Goal: Task Accomplishment & Management: Use online tool/utility

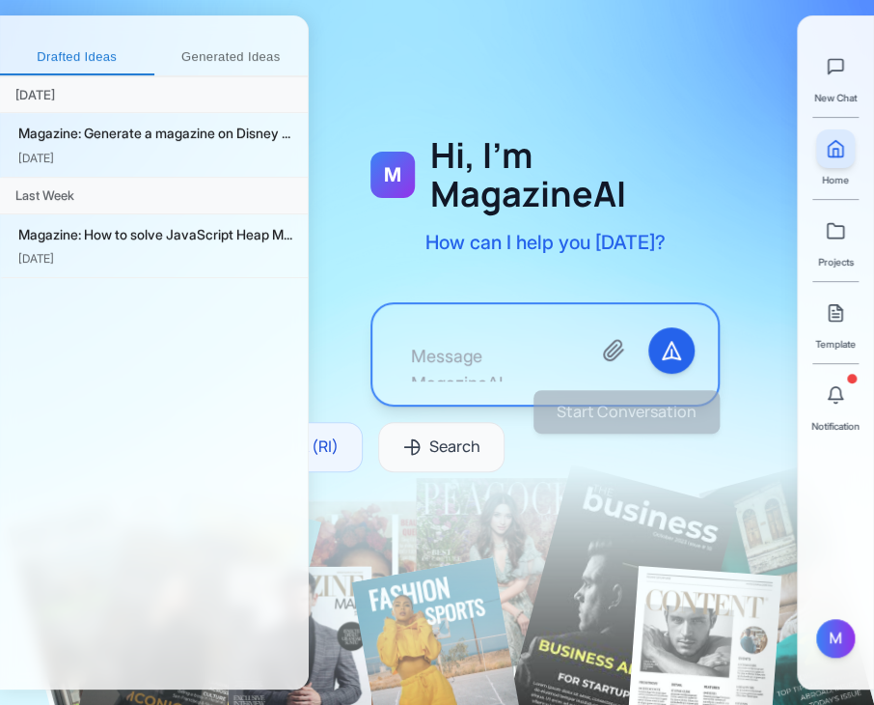
click at [677, 503] on div "M Hi, I'm MagazineAI How can I help you [DATE]? DeepThink (RI) Search" at bounding box center [545, 319] width 473 height 423
click at [836, 387] on icon at bounding box center [835, 394] width 19 height 19
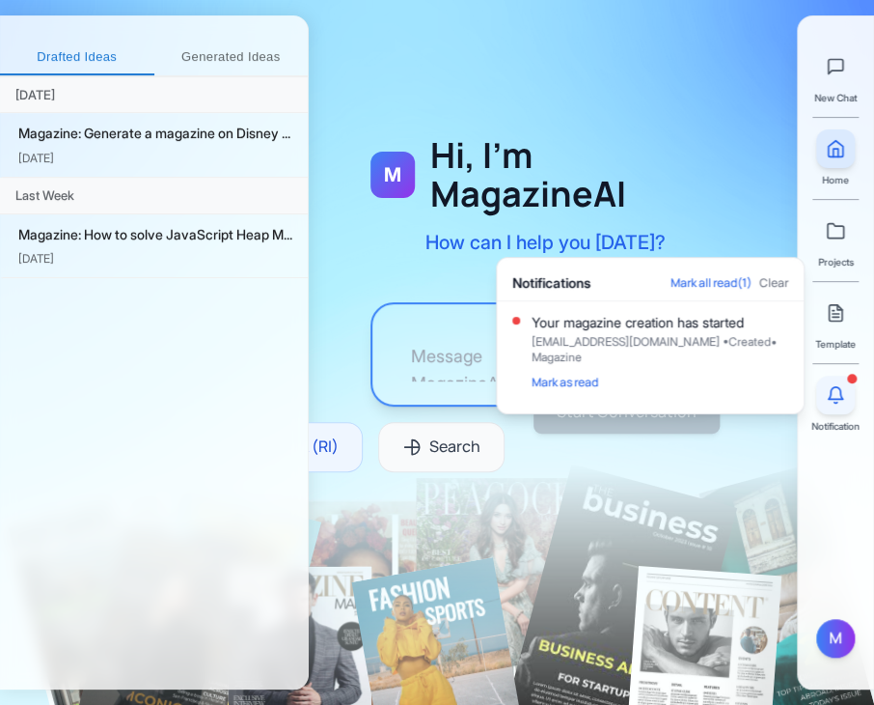
click at [836, 387] on icon at bounding box center [835, 394] width 19 height 19
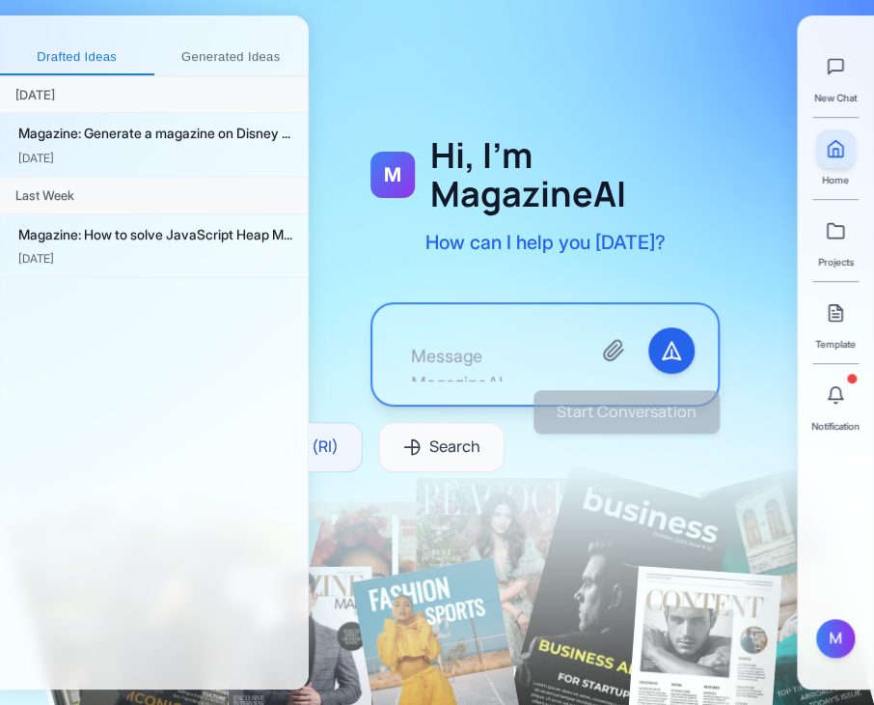
click at [648, 503] on div "M Hi, I'm MagazineAI How can I help you [DATE]? DeepThink (RI) Search" at bounding box center [545, 319] width 473 height 423
click at [666, 27] on div "M Hi, I'm MagazineAI How can I help you [DATE]? DeepThink (RI) Search Start Con…" at bounding box center [592, 352] width 566 height 705
click at [834, 395] on icon at bounding box center [835, 394] width 19 height 19
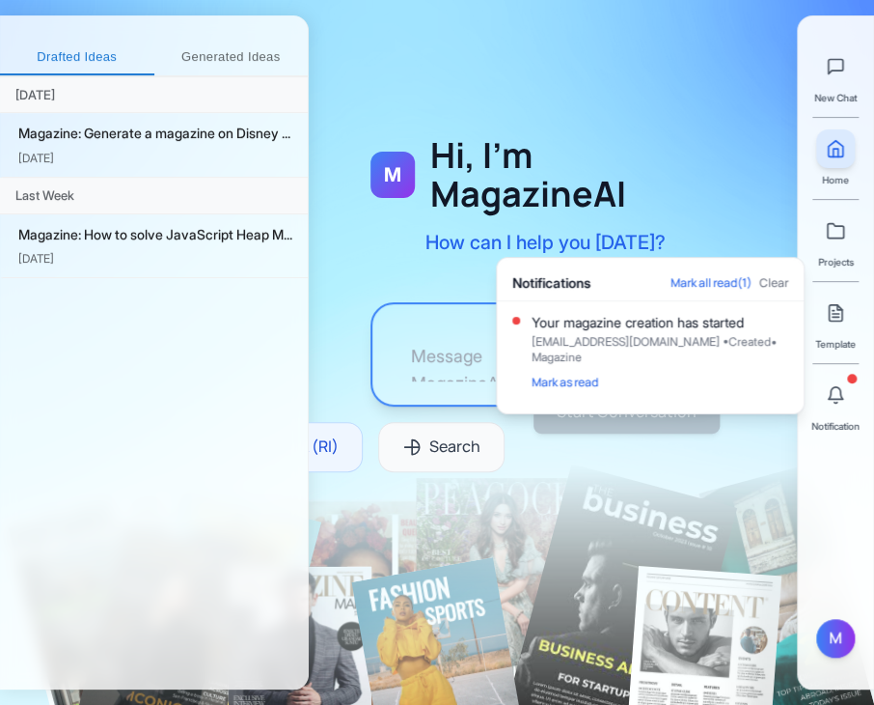
click at [604, 95] on div at bounding box center [545, 272] width 473 height 421
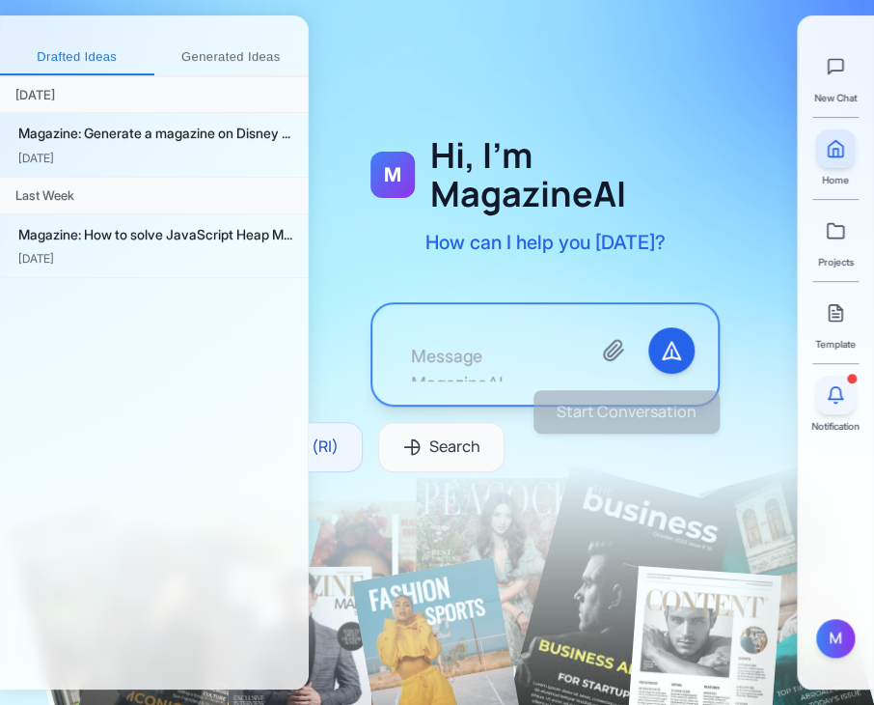
click at [838, 392] on icon at bounding box center [835, 394] width 19 height 19
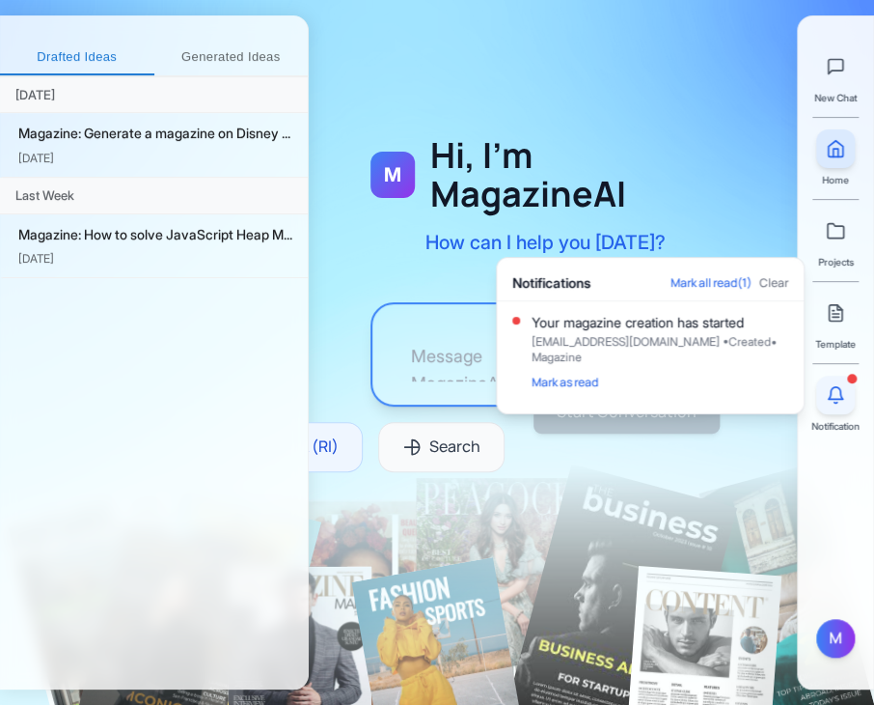
click at [838, 392] on icon at bounding box center [835, 394] width 19 height 19
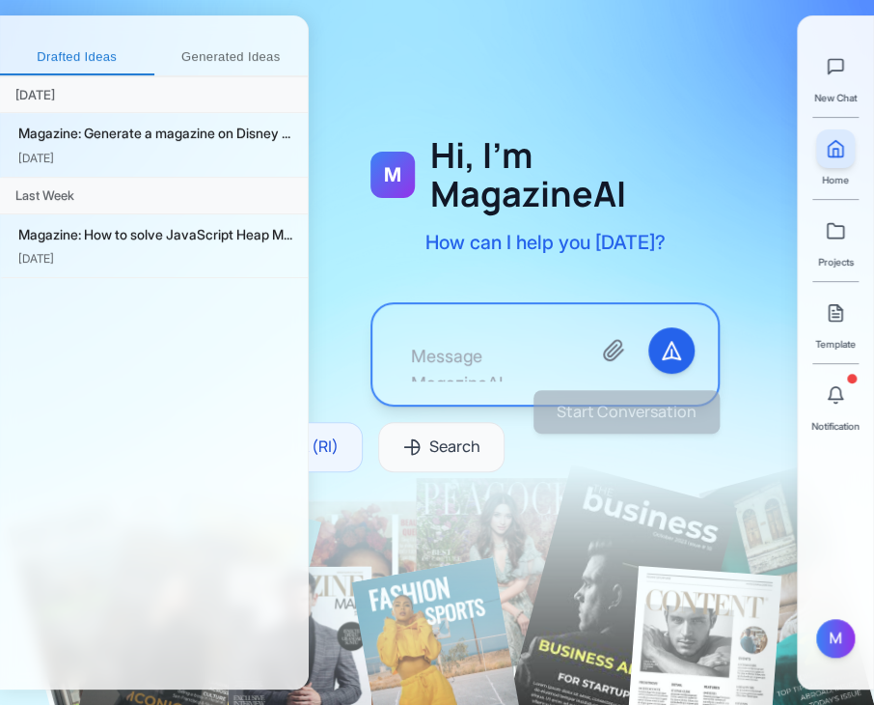
click at [581, 221] on div "M Hi, I'm MagazineAI How can I help you [DATE]?" at bounding box center [545, 196] width 349 height 120
click at [817, 390] on button at bounding box center [836, 394] width 39 height 39
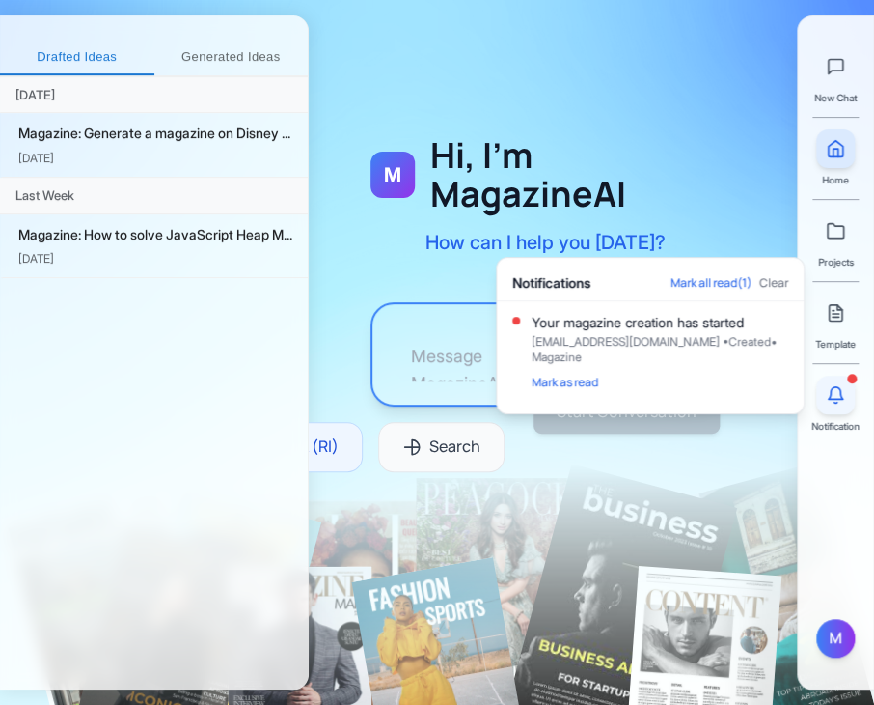
click at [817, 390] on button at bounding box center [836, 394] width 39 height 39
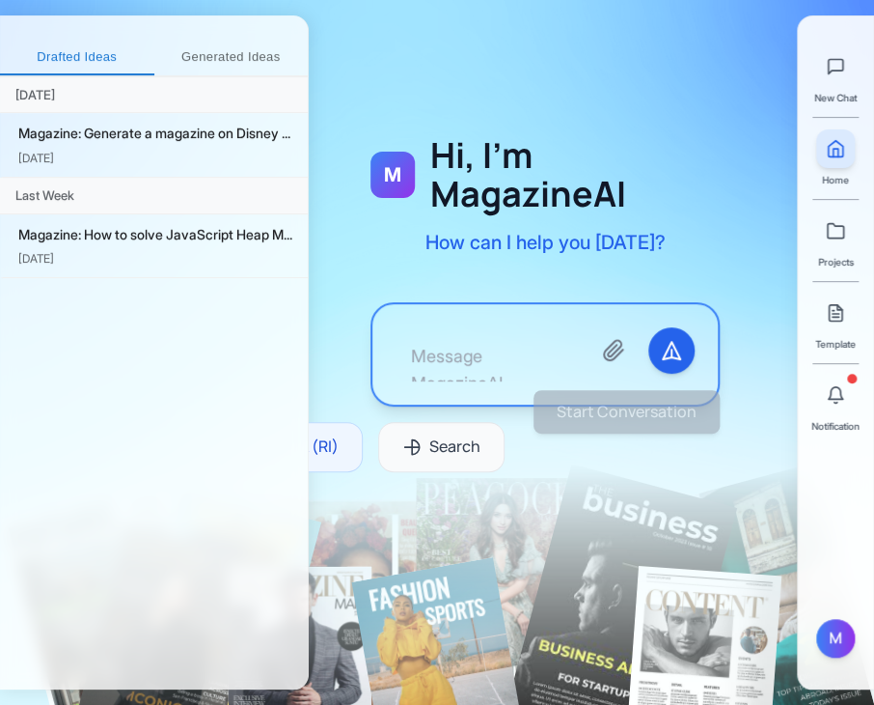
click at [829, 426] on span "Notification" at bounding box center [836, 425] width 48 height 15
click at [833, 411] on button at bounding box center [836, 394] width 39 height 39
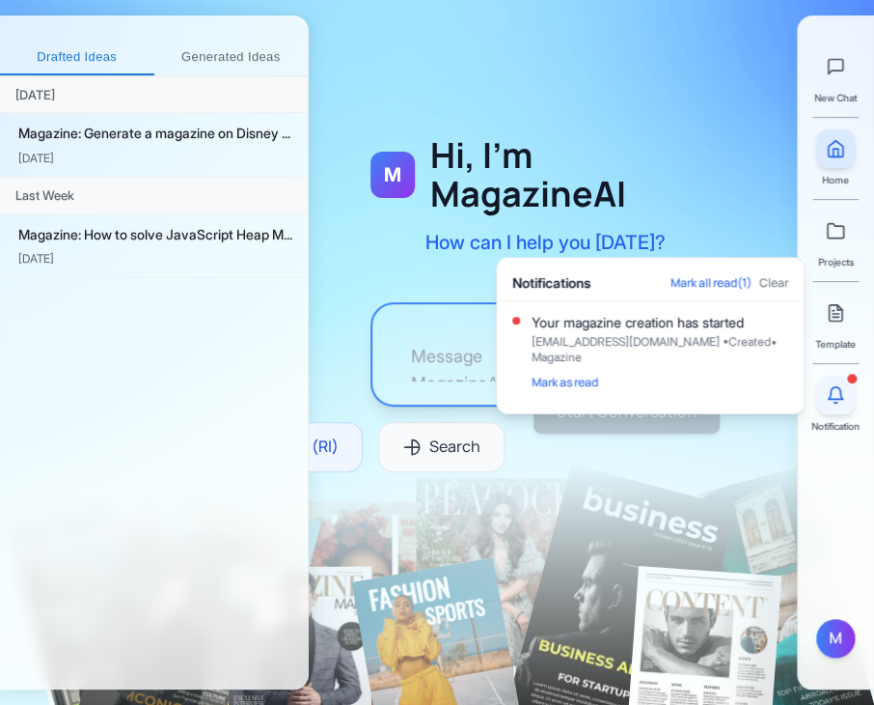
click at [833, 411] on button at bounding box center [836, 394] width 39 height 39
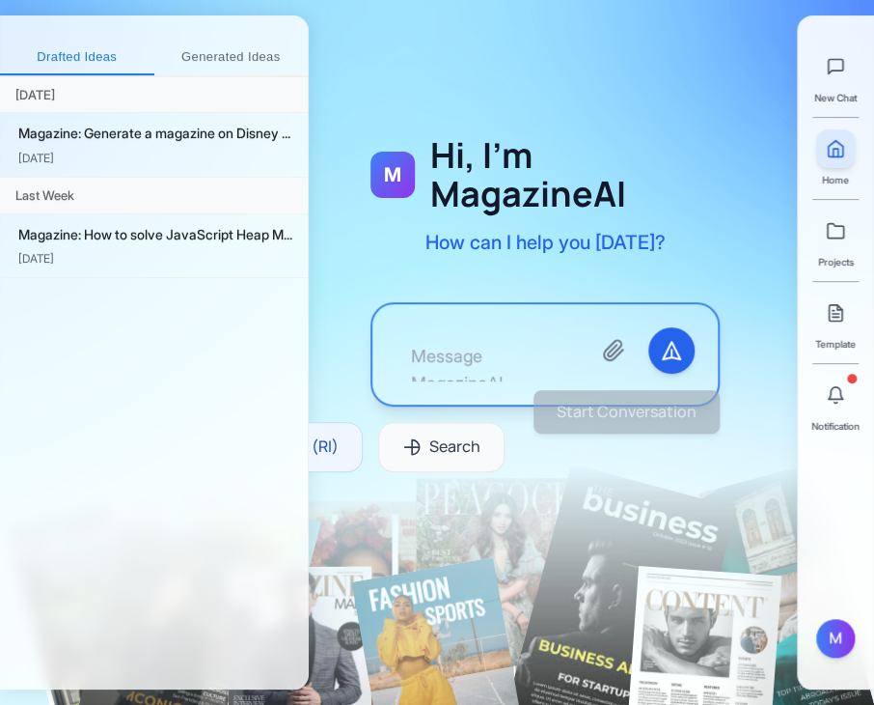
click at [675, 457] on div "M Hi, I'm MagazineAI How can I help you [DATE]? DeepThink (RI) Search" at bounding box center [545, 319] width 473 height 423
click at [163, 372] on div "[DATE] Magazine: Generate a magazine on Disney ... [DATE] Last Week Magazine: H…" at bounding box center [154, 383] width 308 height 612
drag, startPoint x: 447, startPoint y: 415, endPoint x: 464, endPoint y: 341, distance: 76.3
click at [464, 341] on div "M Hi, I'm MagazineAI How can I help you [DATE]? DeepThink (RI) Search Start Con…" at bounding box center [545, 295] width 473 height 374
click at [464, 341] on textarea at bounding box center [486, 354] width 180 height 54
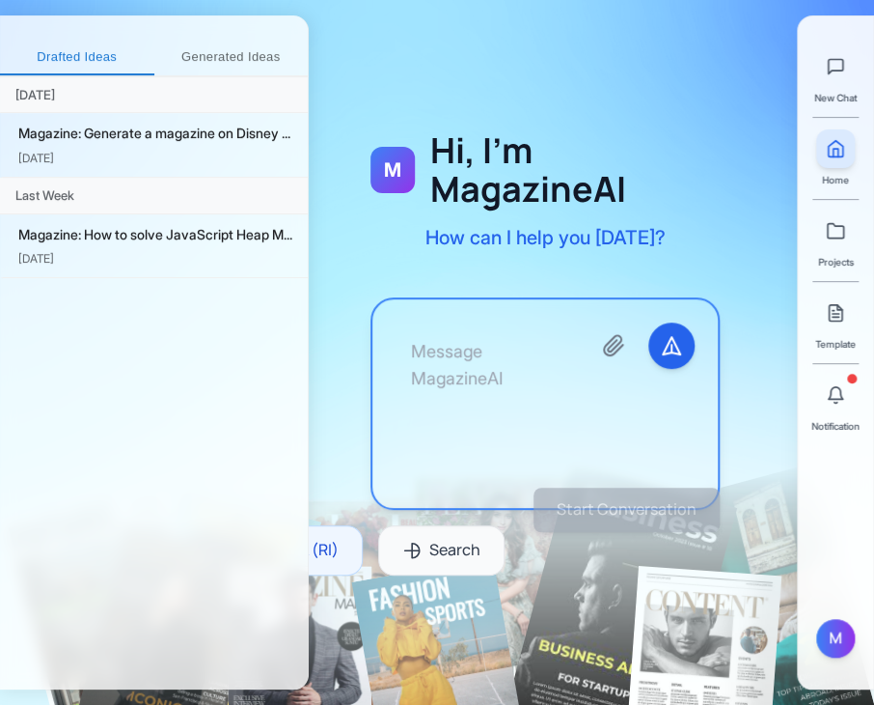
click at [464, 341] on textarea at bounding box center [486, 403] width 180 height 162
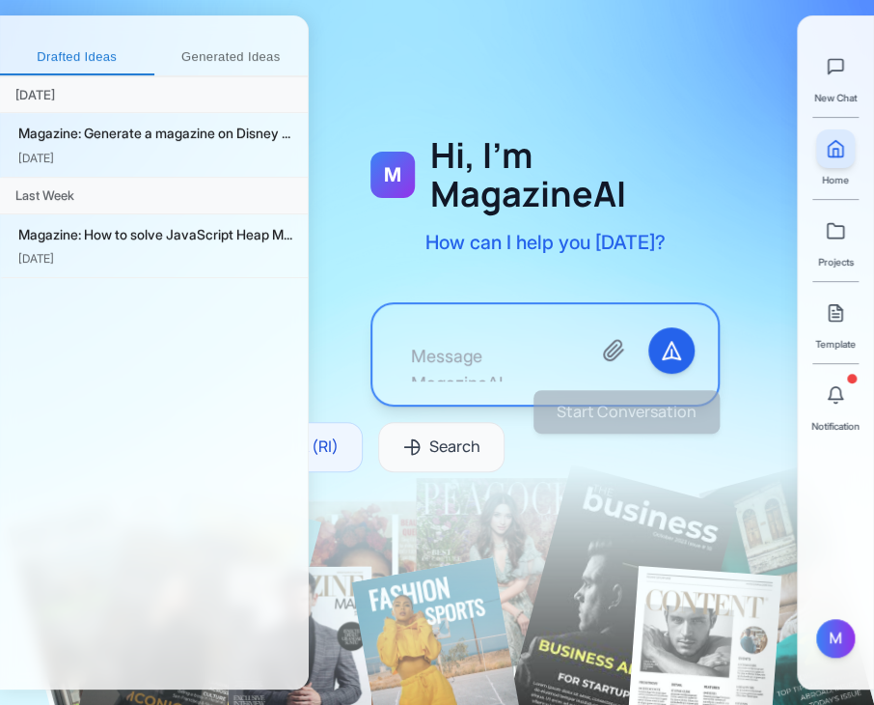
click at [367, 243] on div "M Hi, I'm MagazineAI How can I help you [DATE]? DeepThink (RI) Search" at bounding box center [545, 319] width 473 height 423
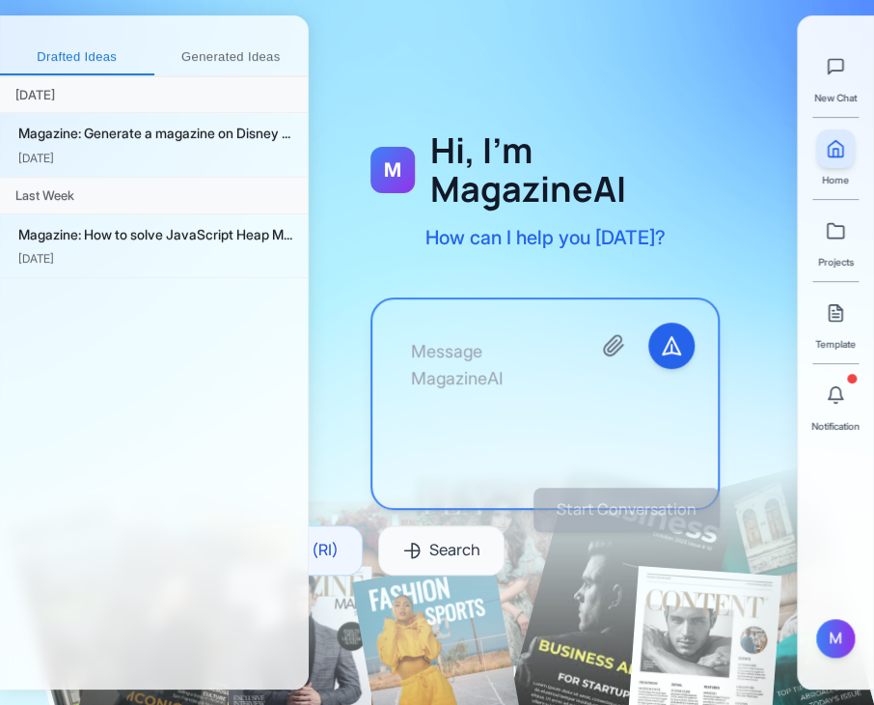
click at [474, 329] on textarea at bounding box center [486, 403] width 180 height 162
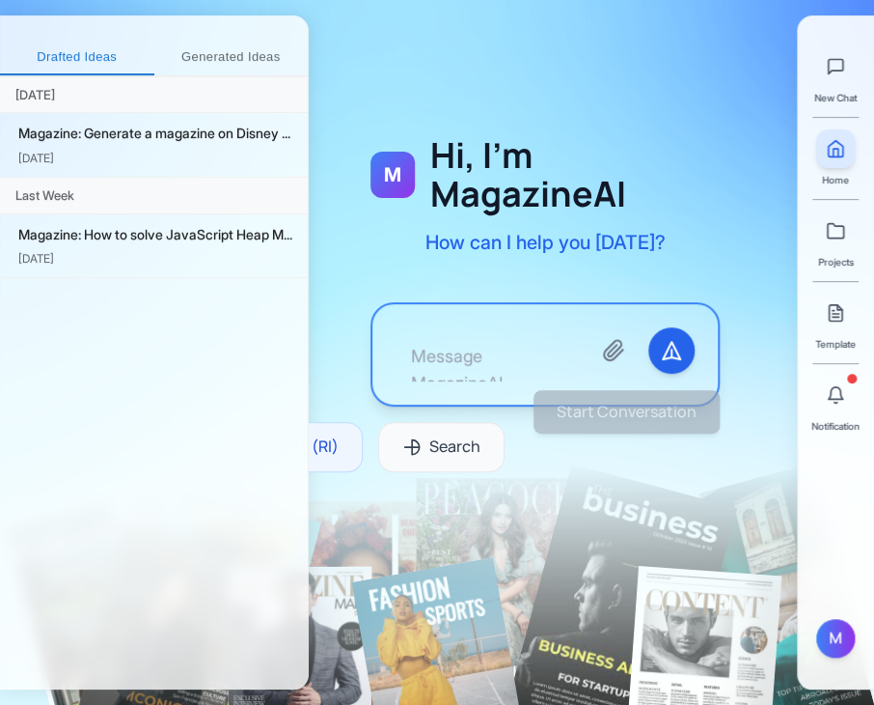
click at [386, 233] on div "M Hi, I'm MagazineAI How can I help you [DATE]?" at bounding box center [545, 196] width 349 height 120
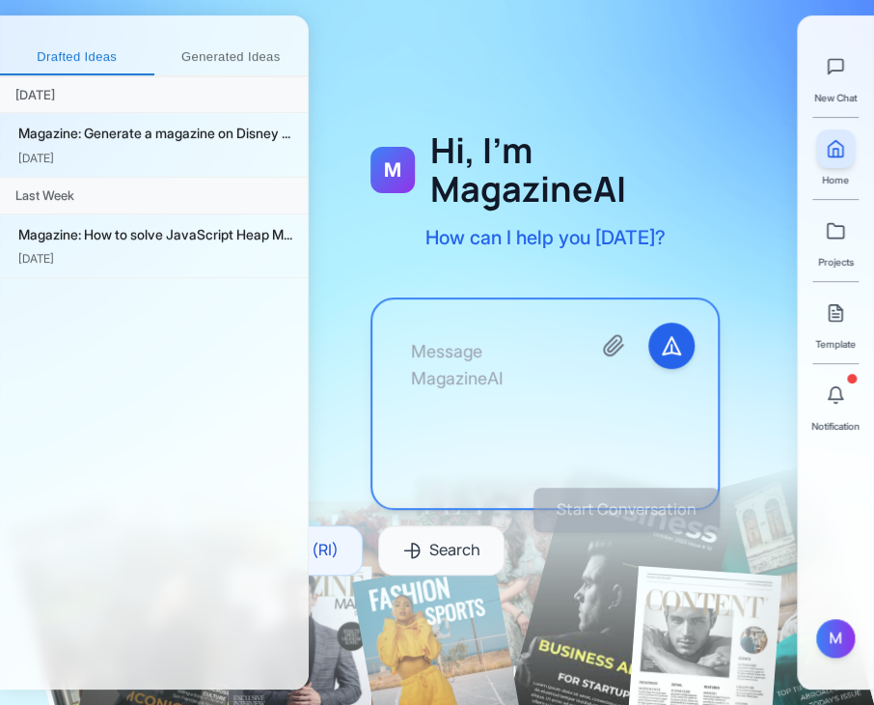
click at [478, 348] on textarea at bounding box center [486, 403] width 180 height 162
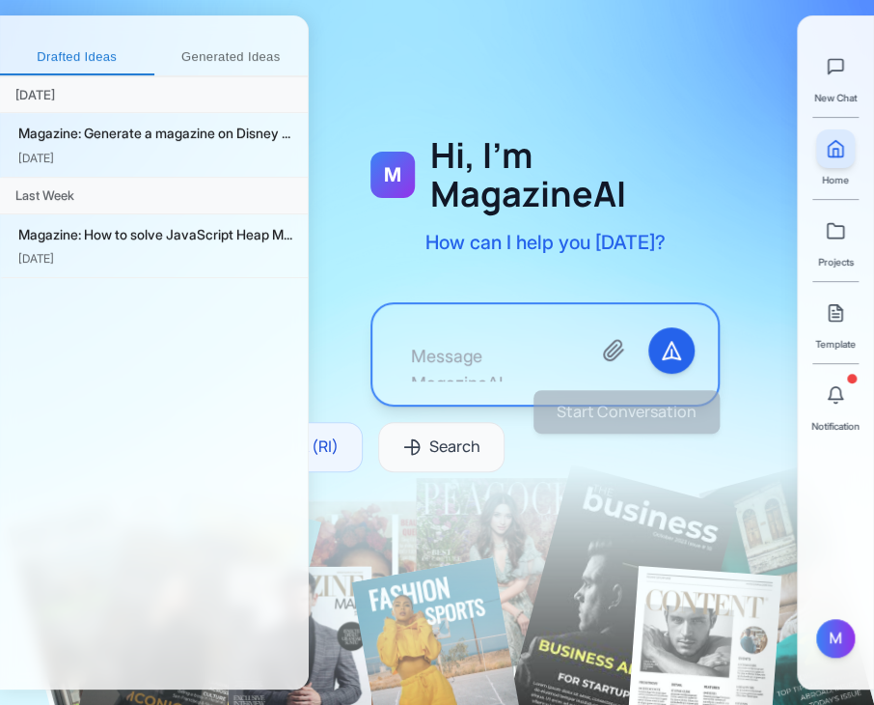
click at [347, 308] on div "M Hi, I'm MagazineAI How can I help you [DATE]? DeepThink (RI) Search" at bounding box center [545, 319] width 473 height 423
click at [821, 394] on button at bounding box center [836, 394] width 39 height 39
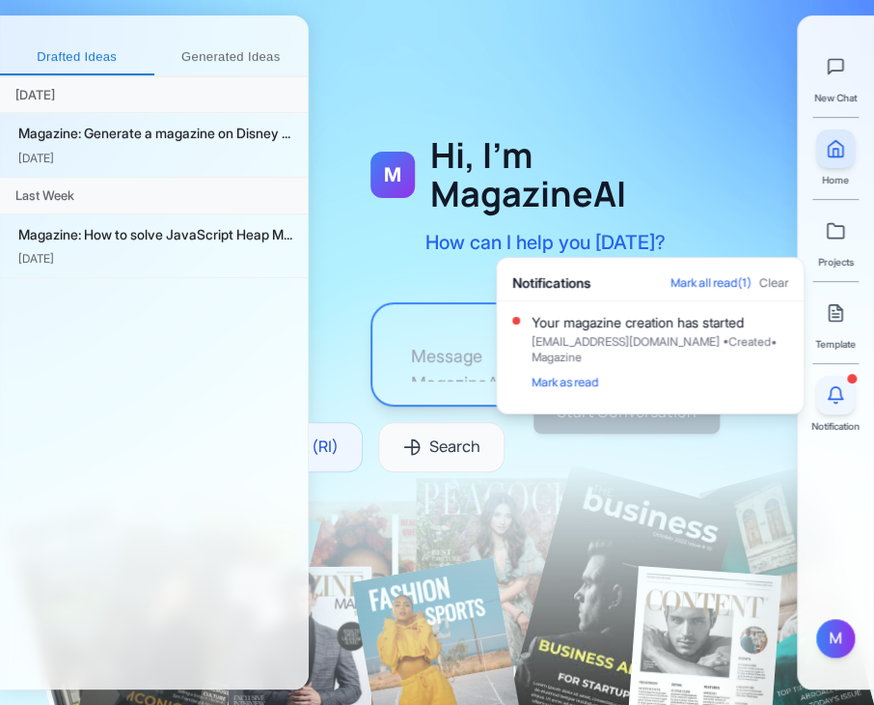
click at [821, 394] on button at bounding box center [836, 394] width 39 height 39
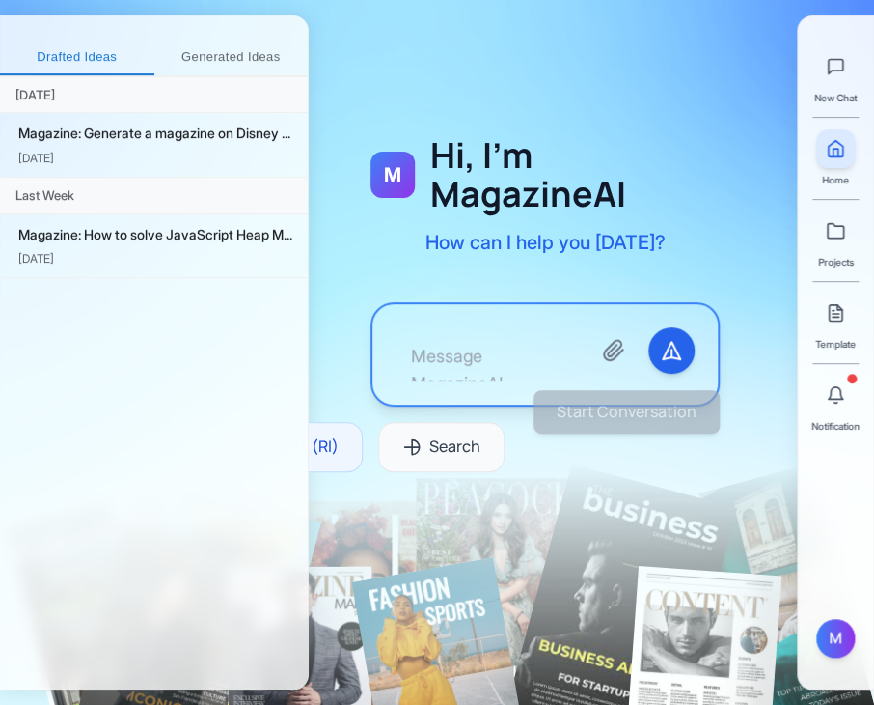
click at [737, 491] on div "M Hi, I'm MagazineAI How can I help you [DATE]? DeepThink (RI) Search" at bounding box center [545, 319] width 473 height 423
click at [663, 451] on div "M Hi, I'm MagazineAI How can I help you [DATE]? DeepThink (RI) Search" at bounding box center [545, 319] width 473 height 423
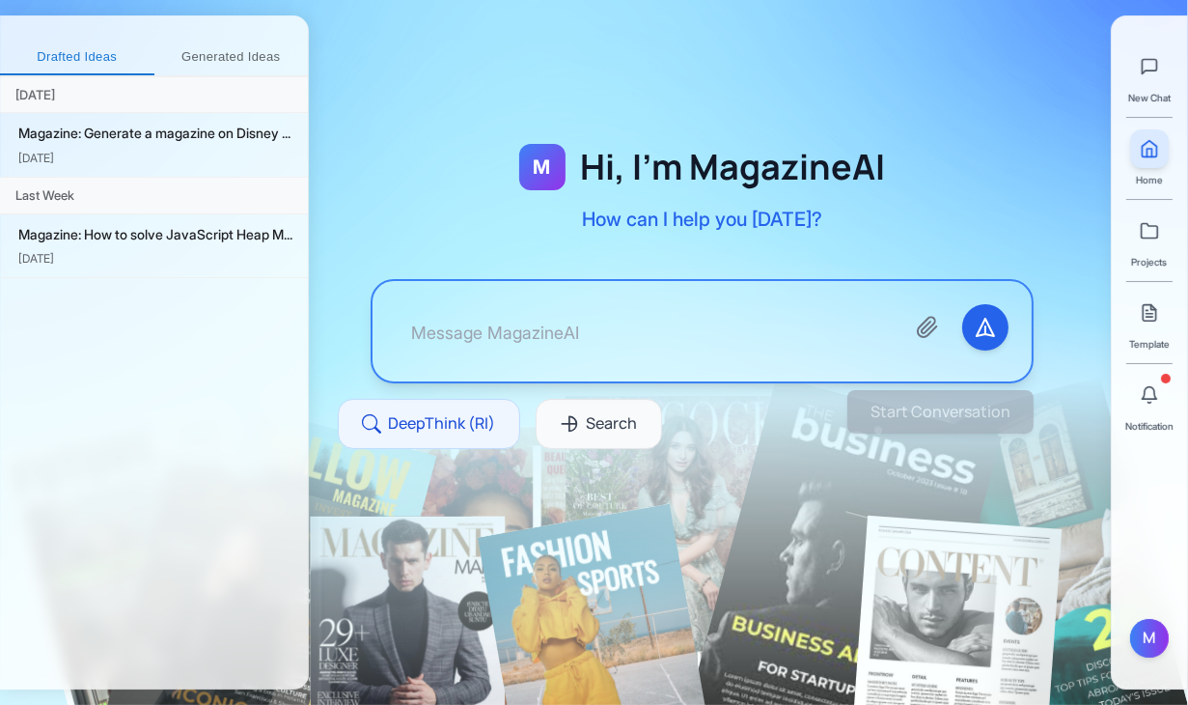
click at [930, 113] on div "M Hi, I'm MagazineAI How can I help you [DATE]? DeepThink (RI) Search" at bounding box center [702, 319] width 787 height 423
click at [848, 319] on div at bounding box center [702, 331] width 663 height 104
click at [869, 336] on div at bounding box center [870, 337] width 2 height 3
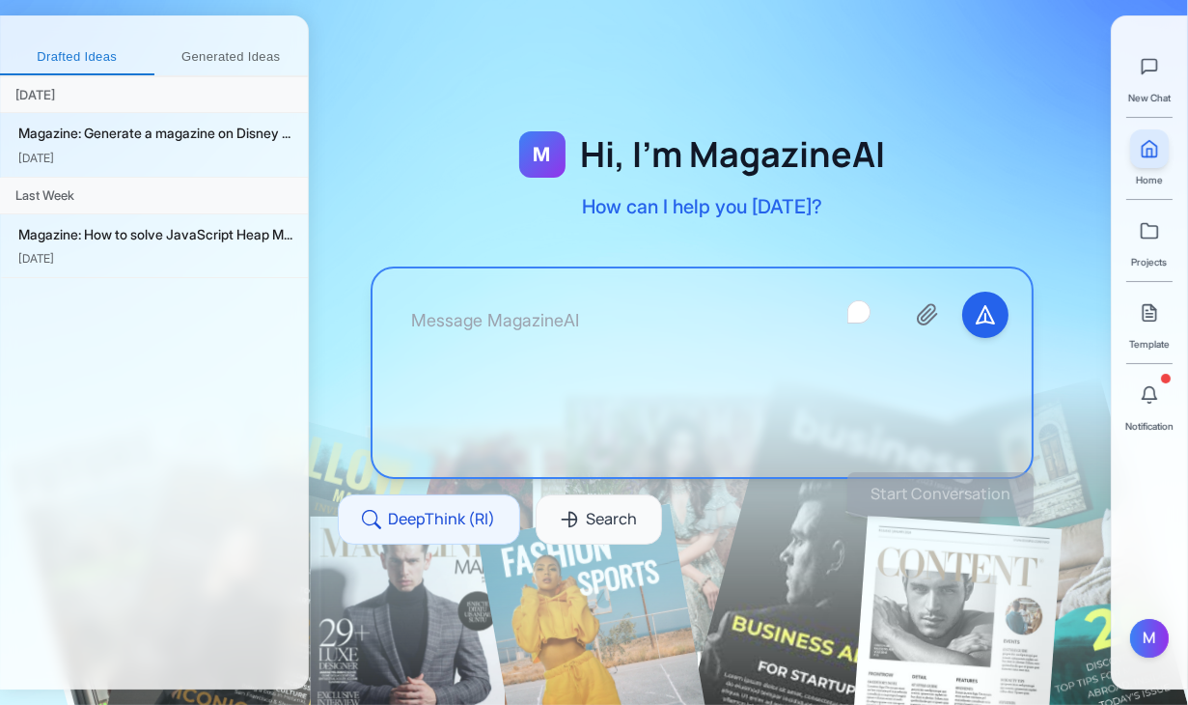
click at [811, 342] on textarea "To enrich screen reader interactions, please activate Accessibility in Grammarl…" at bounding box center [642, 372] width 493 height 162
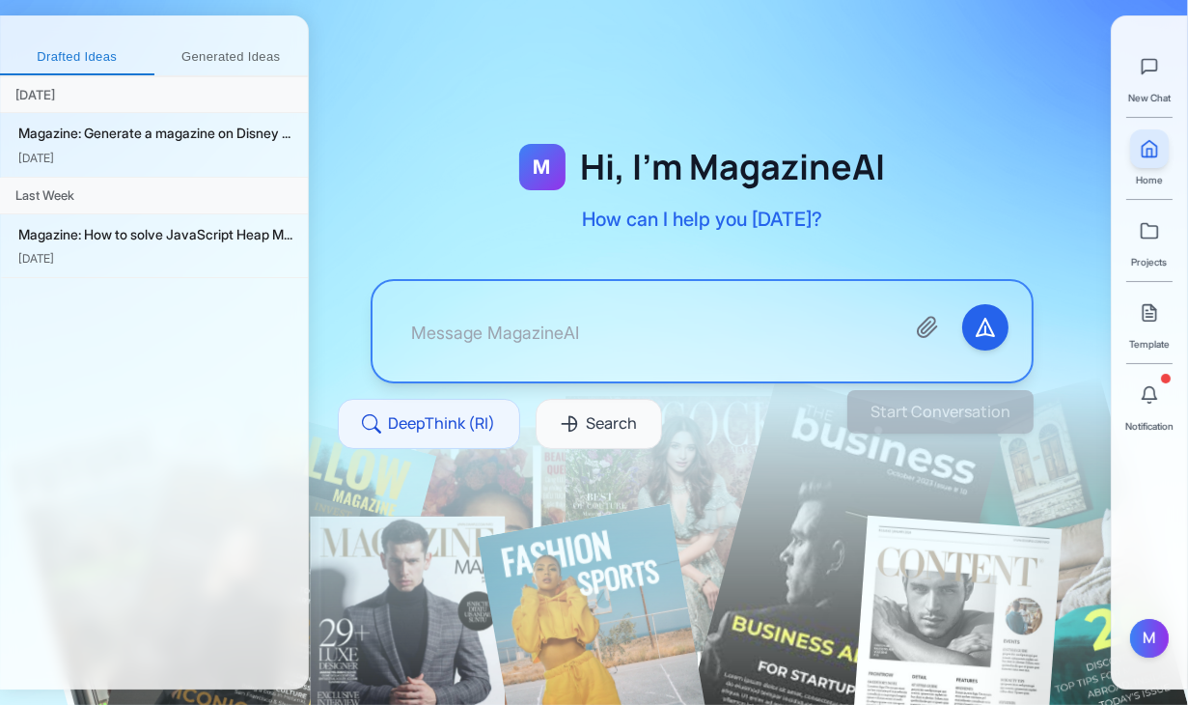
click at [729, 253] on div "M Hi, I'm MagazineAI How can I help you [DATE]? DeepThink (RI) Search" at bounding box center [702, 319] width 787 height 423
click at [685, 364] on div at bounding box center [702, 331] width 659 height 100
click at [698, 385] on div "M Hi, I'm MagazineAI How can I help you [DATE]? DeepThink (RI) Search" at bounding box center [702, 319] width 787 height 423
click at [700, 345] on textarea "To enrich screen reader interactions, please activate Accessibility in Grammarl…" at bounding box center [642, 331] width 493 height 54
click at [1148, 405] on button at bounding box center [1149, 394] width 39 height 39
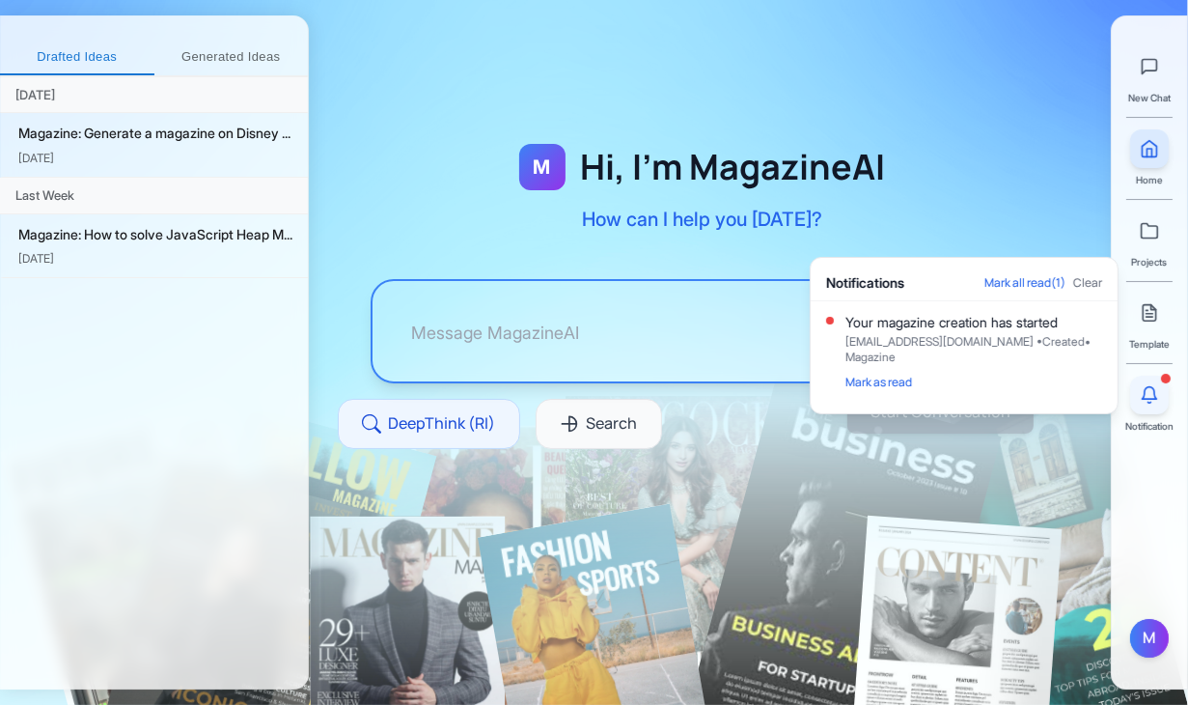
click at [1148, 405] on button at bounding box center [1149, 394] width 39 height 39
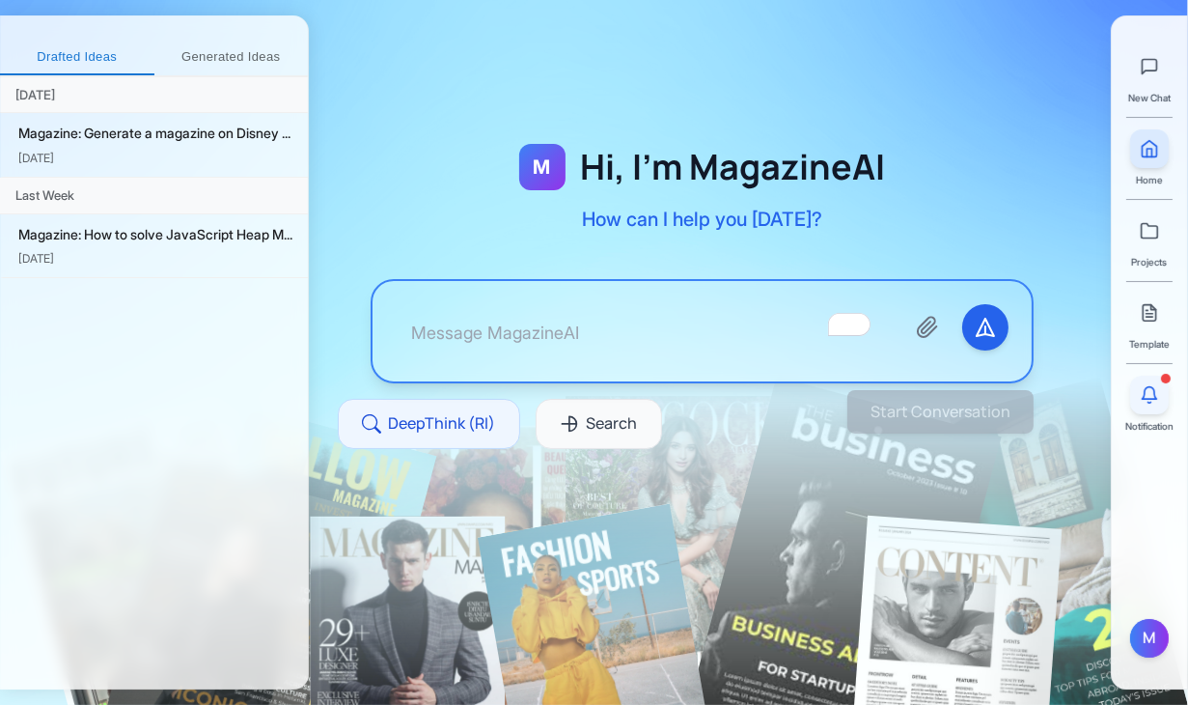
click at [1148, 405] on button at bounding box center [1149, 394] width 39 height 39
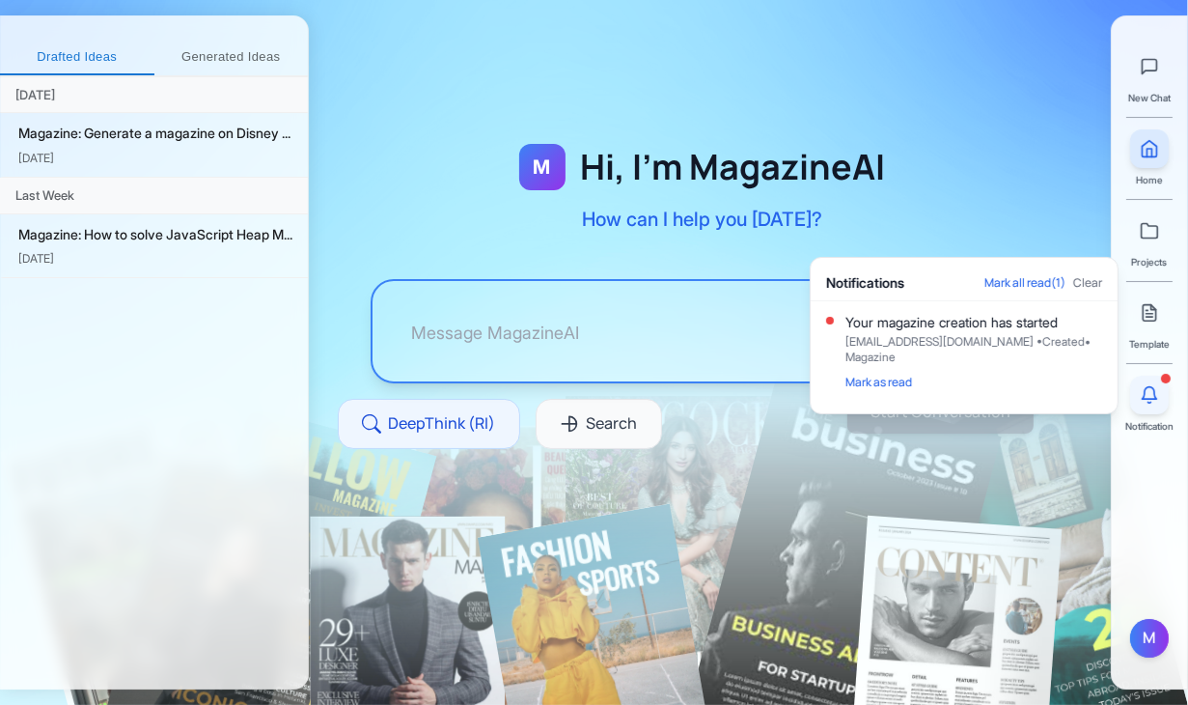
click at [1148, 405] on button at bounding box center [1149, 394] width 39 height 39
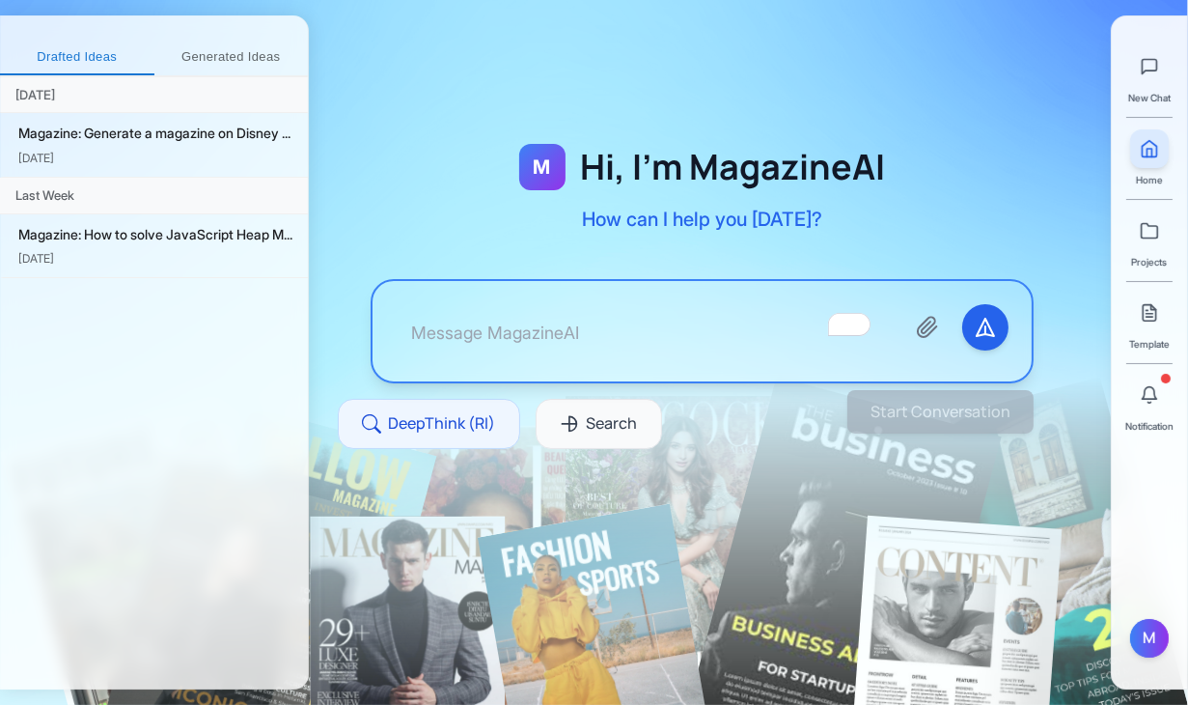
click at [937, 436] on div "M Hi, I'm MagazineAI How can I help you [DATE]? DeepThink (RI) Search" at bounding box center [702, 319] width 787 height 423
click at [1140, 404] on button at bounding box center [1149, 394] width 39 height 39
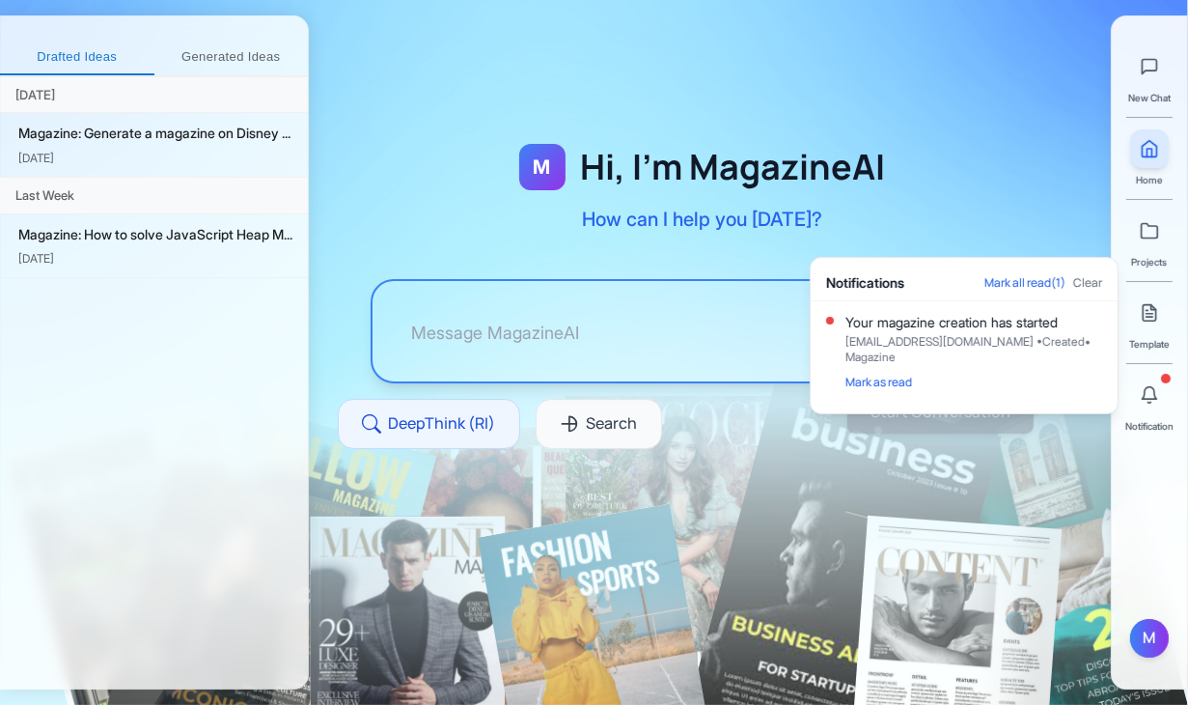
click at [869, 391] on div "Mark as read" at bounding box center [973, 381] width 257 height 25
click at [871, 386] on button "Mark as read" at bounding box center [878, 381] width 67 height 15
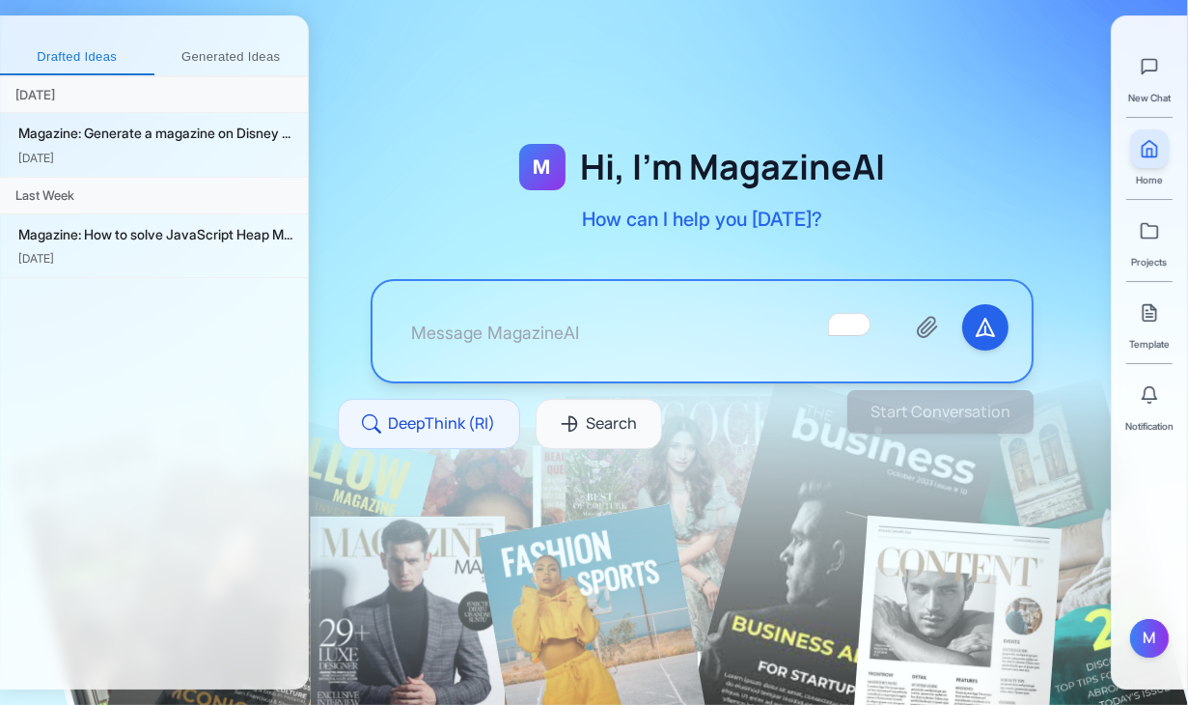
click at [744, 380] on div at bounding box center [702, 331] width 659 height 100
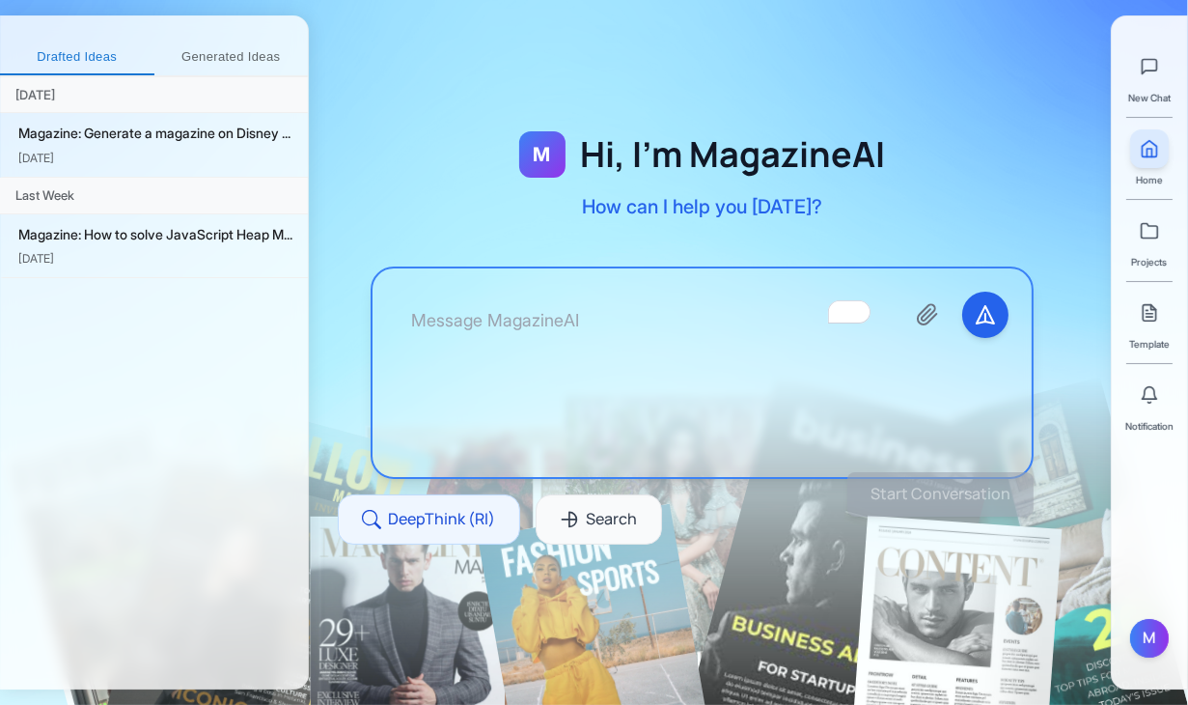
click at [738, 342] on textarea "To enrich screen reader interactions, please activate Accessibility in Grammarl…" at bounding box center [642, 372] width 493 height 162
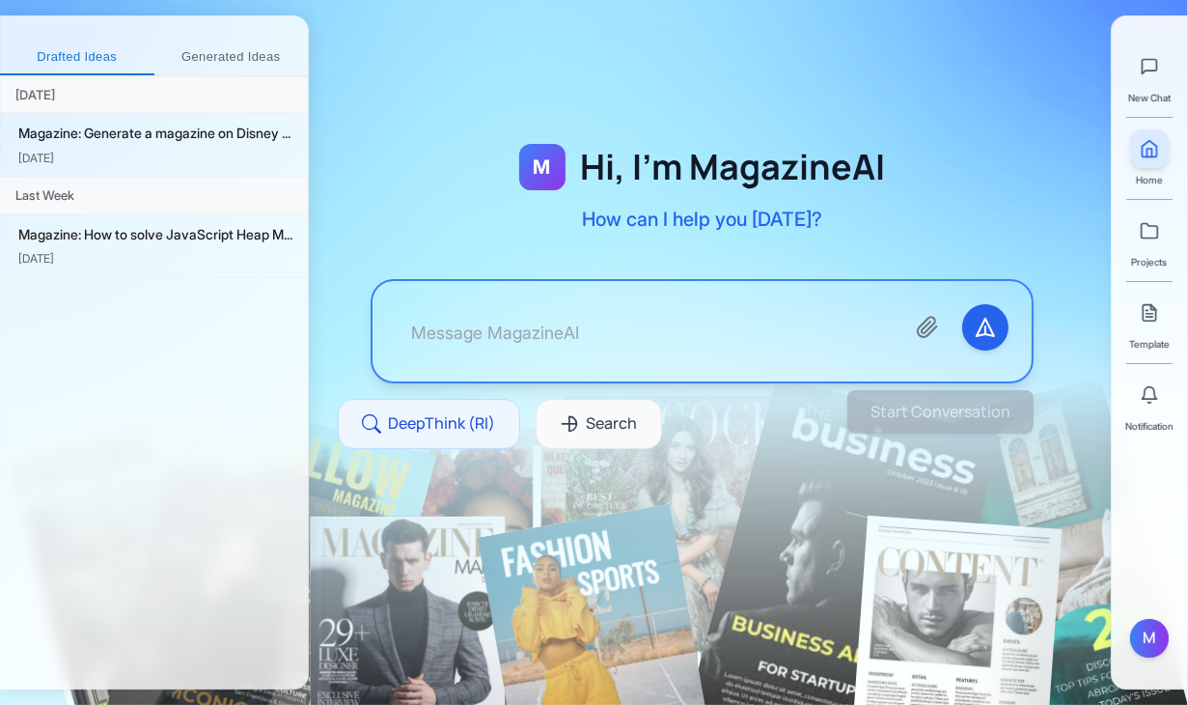
click at [749, 169] on h1 "Hi, I'm MagazineAI" at bounding box center [733, 167] width 305 height 39
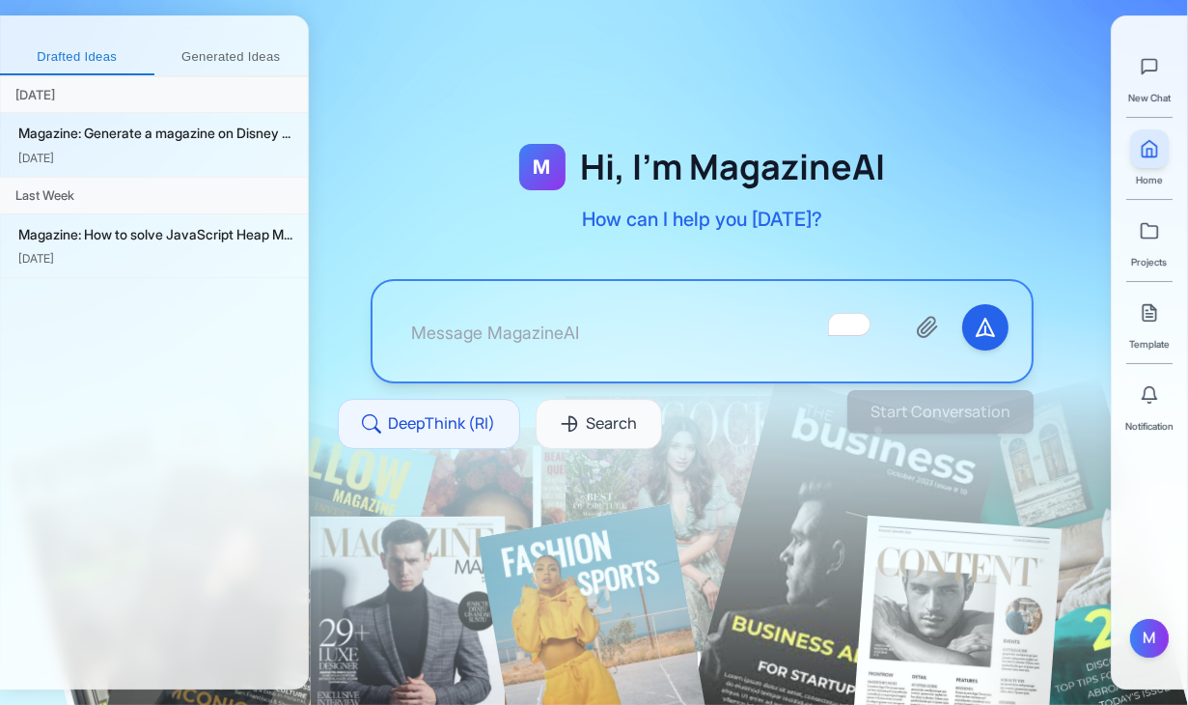
click at [749, 169] on h1 "Hi, I'm MagazineAI" at bounding box center [733, 167] width 305 height 39
click at [649, 165] on h1 "Hi, I'm MagazineAI" at bounding box center [733, 167] width 305 height 39
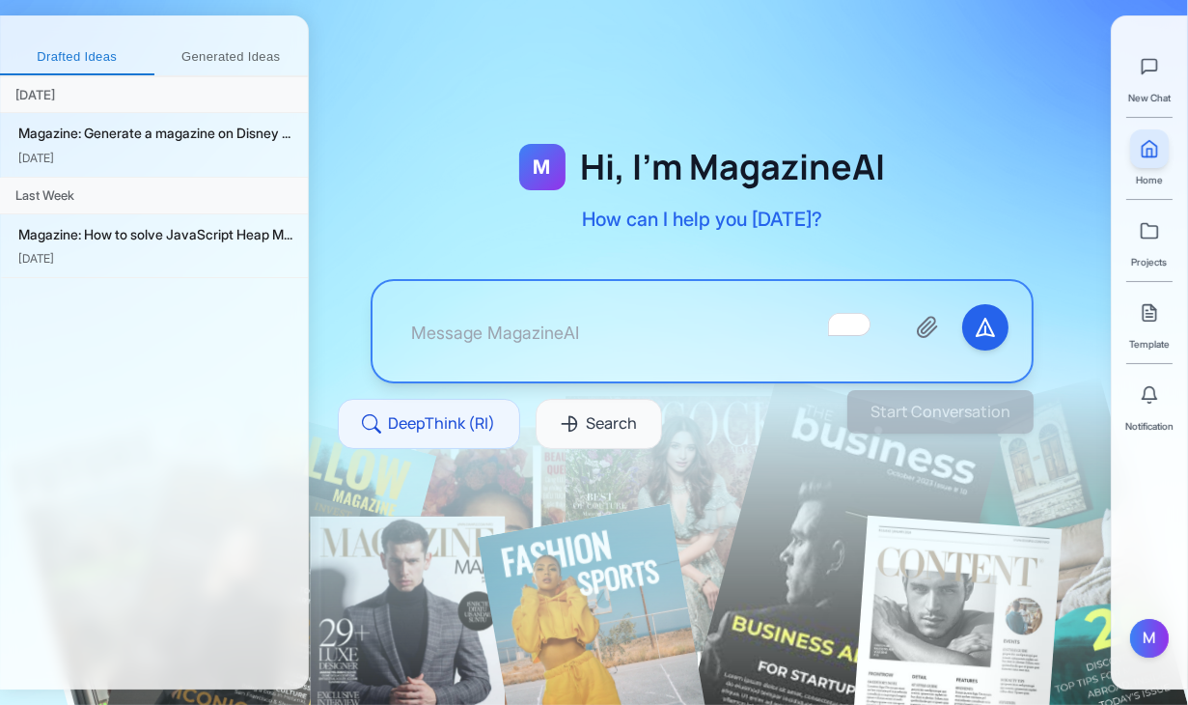
click at [649, 165] on h1 "Hi, I'm MagazineAI" at bounding box center [733, 167] width 305 height 39
click at [590, 163] on h1 "Hi, I'm MagazineAI" at bounding box center [733, 167] width 305 height 39
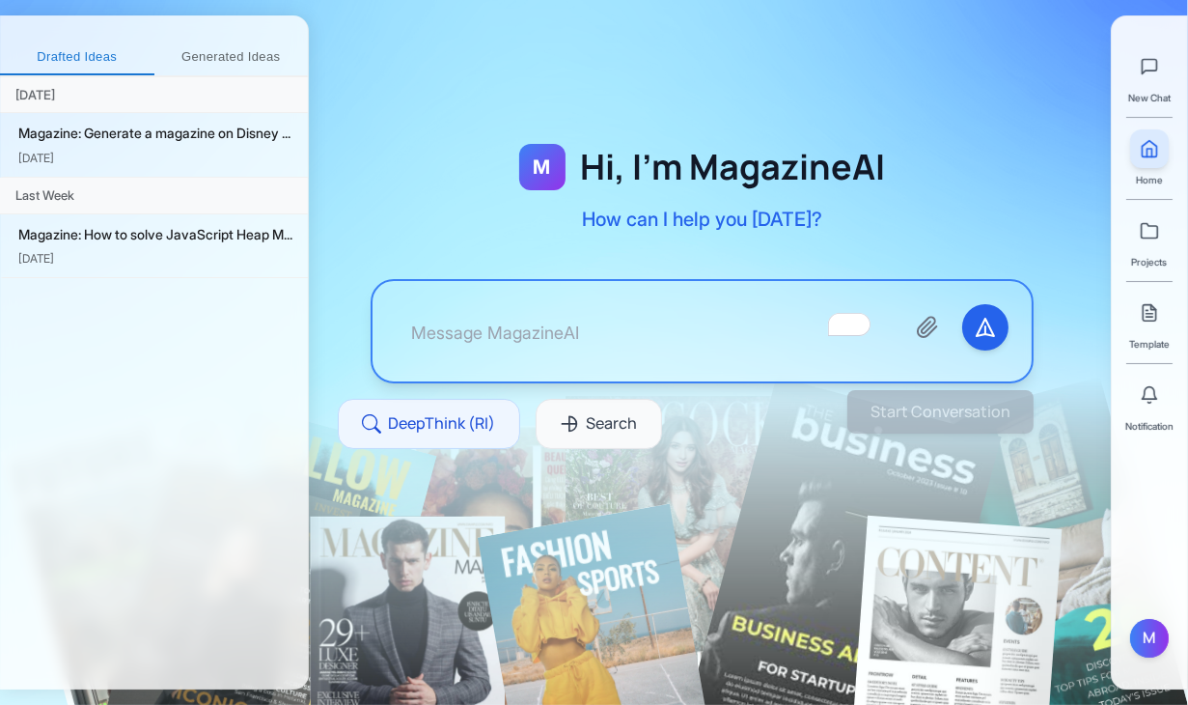
click at [590, 163] on h1 "Hi, I'm MagazineAI" at bounding box center [733, 167] width 305 height 39
click at [686, 128] on div "M Hi, I'm MagazineAI How can I help you [DATE]? DeepThink (RI) Search" at bounding box center [702, 319] width 787 height 423
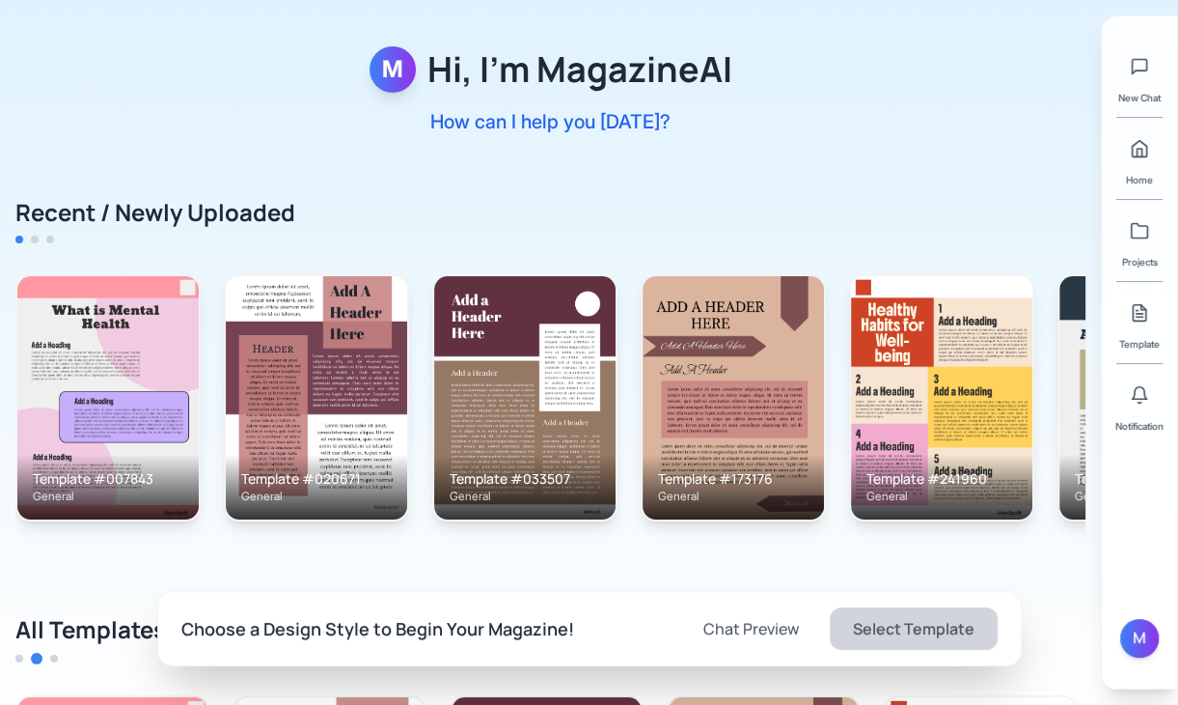
click at [730, 112] on p "How can I help you [DATE]?" at bounding box center [551, 121] width 363 height 27
click at [36, 240] on div at bounding box center [35, 240] width 8 height 8
click at [48, 242] on div at bounding box center [50, 240] width 8 height 8
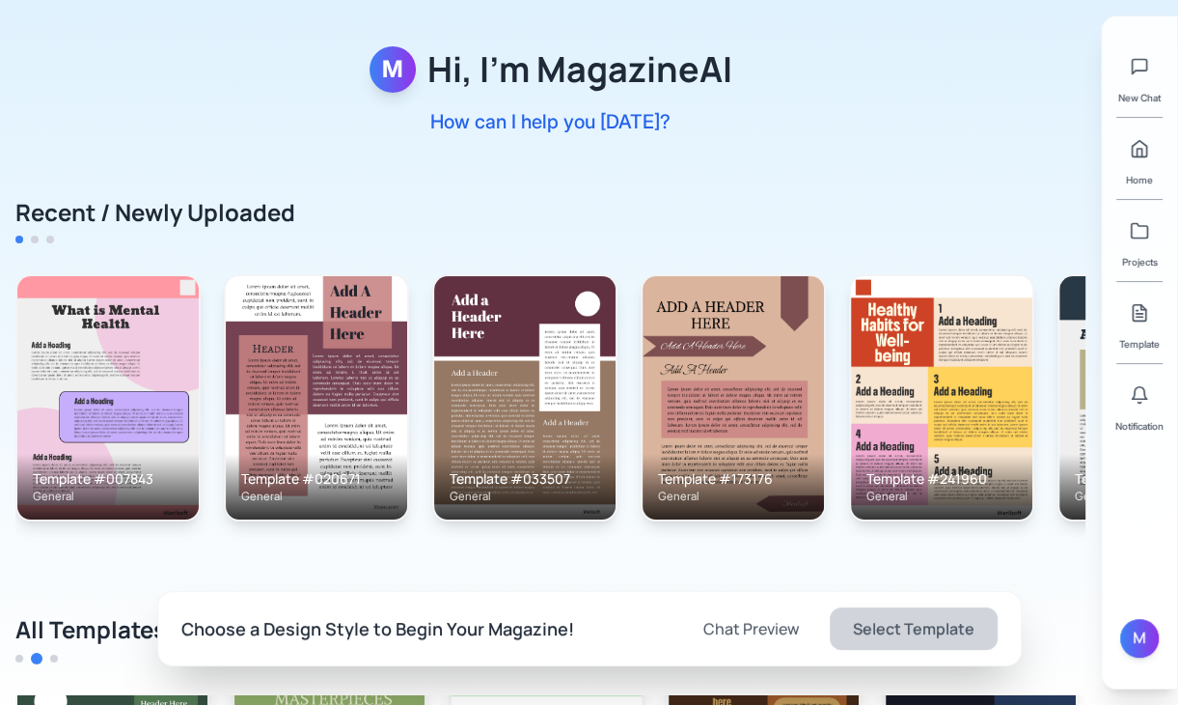
scroll to position [456, 0]
click at [714, 149] on div "M Hi, I'm MagazineAI How can I help you today? Recent / Newly Uploaded Template…" at bounding box center [589, 697] width 1178 height 1394
click at [736, 52] on div "M Hi, I'm MagazineAI How can I help you today? Recent / Newly Uploaded Template…" at bounding box center [589, 697] width 1178 height 1394
